Goal: Information Seeking & Learning: Learn about a topic

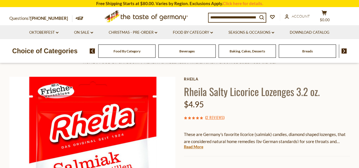
scroll to position [28, 0]
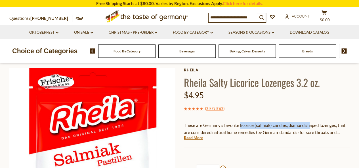
drag, startPoint x: 239, startPoint y: 125, endPoint x: 282, endPoint y: 130, distance: 43.9
click at [307, 128] on p "These are Germany's favorite licorice (salmiak) candies, diamond shaped lozenge…" at bounding box center [267, 129] width 166 height 14
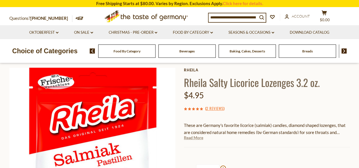
click at [198, 139] on link "Read More" at bounding box center [193, 138] width 19 height 6
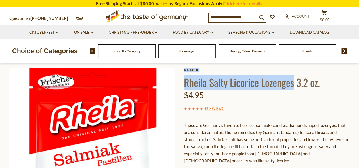
drag, startPoint x: 183, startPoint y: 83, endPoint x: 294, endPoint y: 83, distance: 111.7
click at [294, 83] on div "Home Food By Category Health & Wellness Rheila Salty Licorice Lozenges 3.2 oz. …" at bounding box center [179, 158] width 349 height 218
copy div "Rheila Salty Licorice Lozenges 3.2 oz. Rheila Rheila Salty Licorice Lozenges"
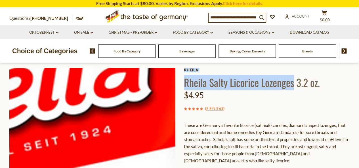
click at [128, 124] on img at bounding box center [92, 151] width 166 height 166
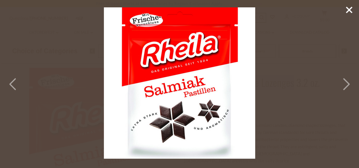
click at [345, 8] on icon at bounding box center [348, 10] width 9 height 9
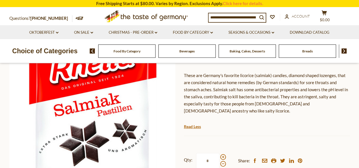
scroll to position [85, 0]
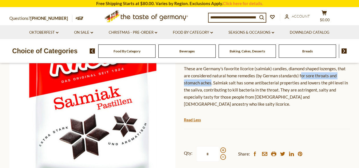
drag, startPoint x: 299, startPoint y: 76, endPoint x: 211, endPoint y: 84, distance: 88.8
click at [211, 84] on p "These are Germany's favorite licorice (salmiak) candies, diamond shaped lozenge…" at bounding box center [267, 86] width 166 height 43
copy p "or sore throats and stomach aches"
